Goal: Find specific page/section

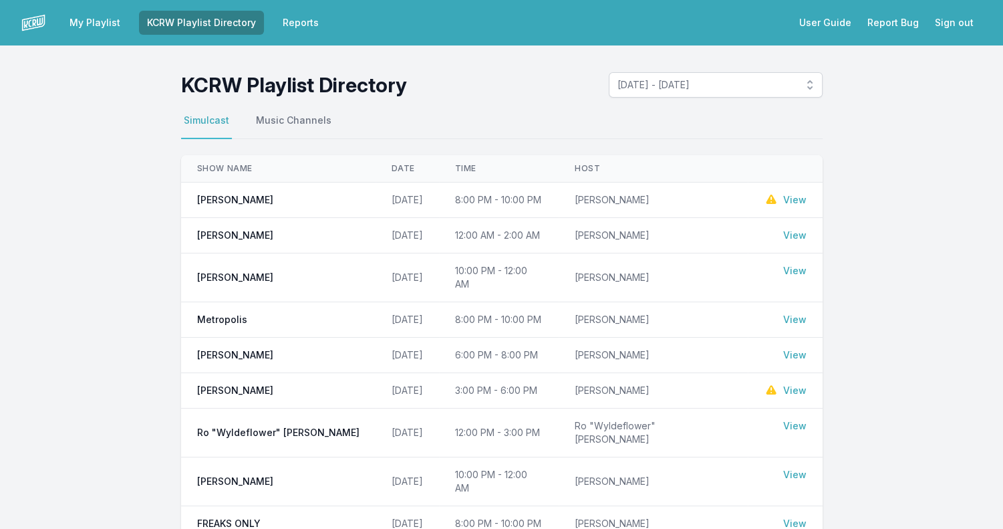
click at [791, 313] on link "View" at bounding box center [794, 319] width 23 height 13
click at [792, 269] on link "View" at bounding box center [794, 270] width 23 height 13
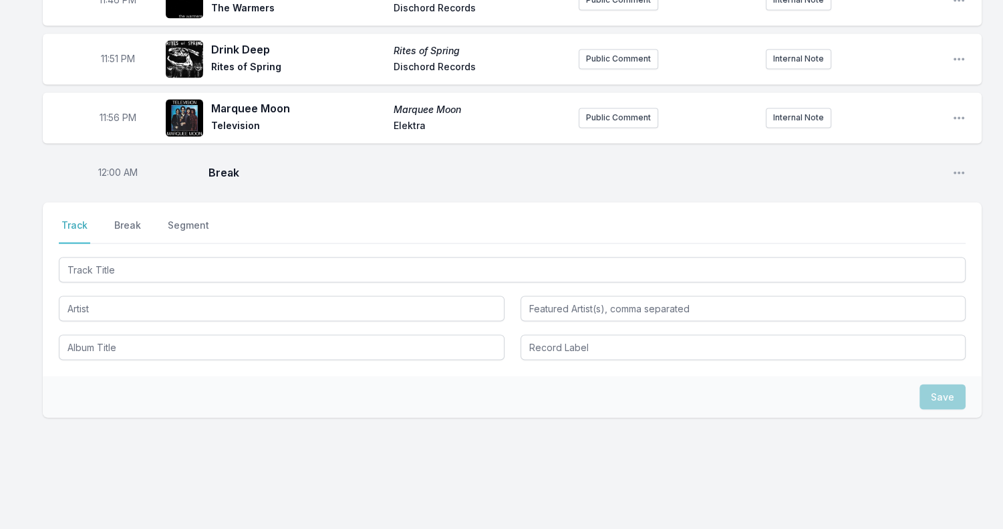
scroll to position [2329, 0]
